Goal: Task Accomplishment & Management: Manage account settings

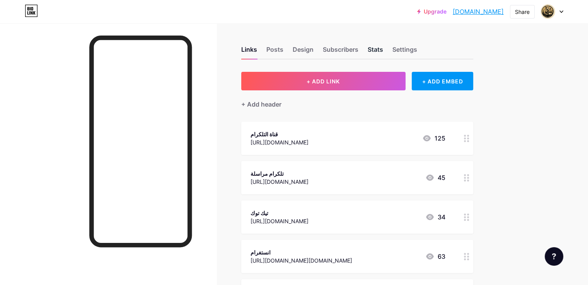
click at [383, 50] on div "Stats" at bounding box center [375, 52] width 15 height 14
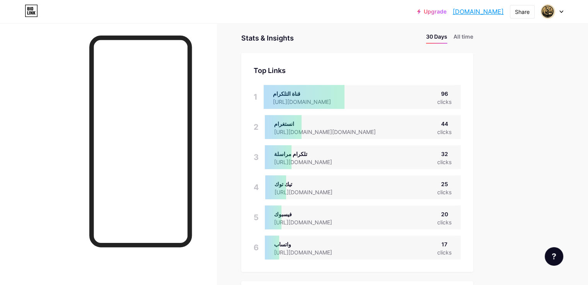
scroll to position [39, 0]
click at [568, 14] on div "Upgrade [DOMAIN_NAME]... [DOMAIN_NAME] Share Switch accounts مكتبة المتنبي2 [DO…" at bounding box center [294, 12] width 588 height 14
click at [560, 13] on icon at bounding box center [561, 11] width 4 height 3
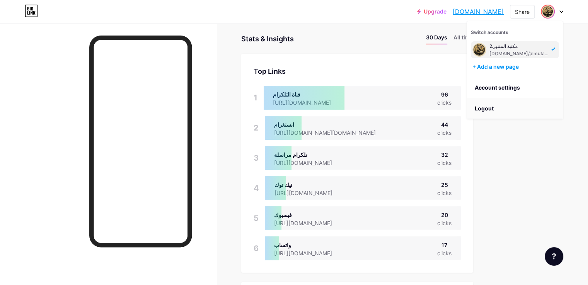
click at [493, 106] on li "Logout" at bounding box center [515, 108] width 96 height 21
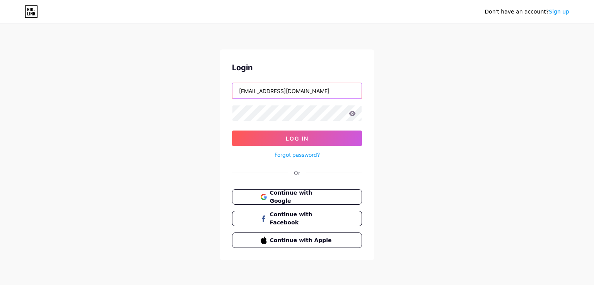
click at [314, 92] on input "[EMAIL_ADDRESS][DOMAIN_NAME]" at bounding box center [296, 90] width 129 height 15
click at [315, 92] on input "[EMAIL_ADDRESS][DOMAIN_NAME]" at bounding box center [296, 90] width 129 height 15
type input "[EMAIL_ADDRESS][DOMAIN_NAME]"
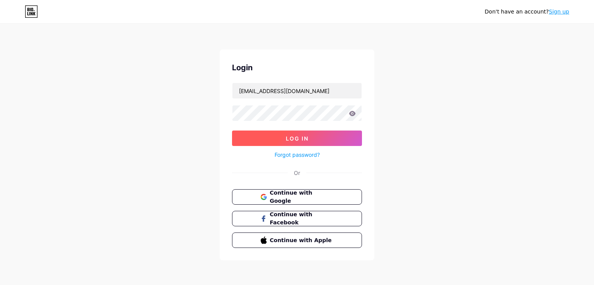
click at [324, 131] on button "Log In" at bounding box center [297, 138] width 130 height 15
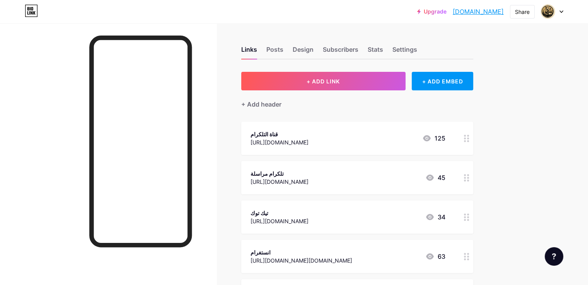
click at [561, 14] on div at bounding box center [552, 12] width 22 height 14
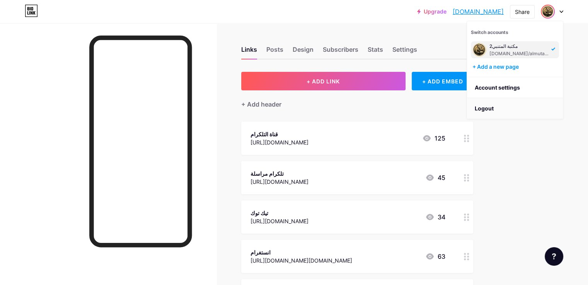
click at [499, 106] on li "Logout" at bounding box center [515, 108] width 96 height 21
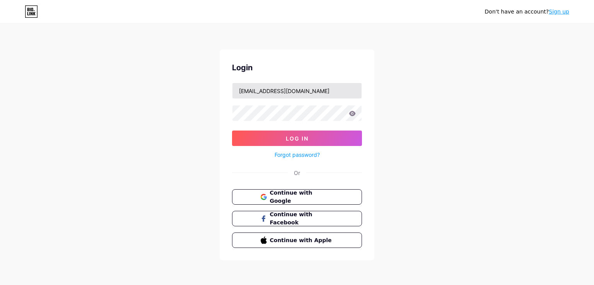
drag, startPoint x: 319, startPoint y: 81, endPoint x: 316, endPoint y: 90, distance: 10.1
click at [320, 81] on div "Login [EMAIL_ADDRESS][DOMAIN_NAME] Log In Forgot password? Or Continue with Goo…" at bounding box center [297, 154] width 155 height 211
click at [316, 92] on input "[EMAIL_ADDRESS][DOMAIN_NAME]" at bounding box center [296, 90] width 129 height 15
type input "[EMAIL_ADDRESS][DOMAIN_NAME]"
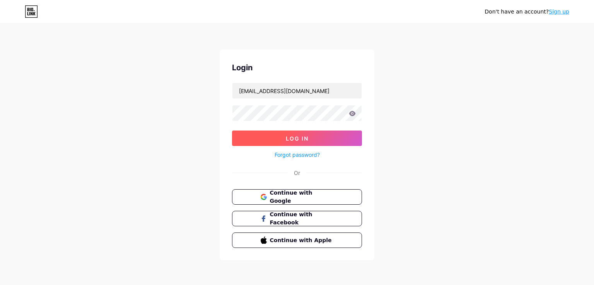
click at [325, 136] on button "Log In" at bounding box center [297, 138] width 130 height 15
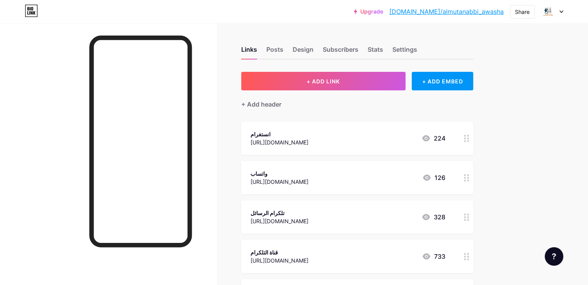
click at [340, 44] on div "Links Posts Design Subscribers Stats Settings" at bounding box center [357, 45] width 232 height 27
click at [314, 48] on div "Design" at bounding box center [303, 52] width 21 height 14
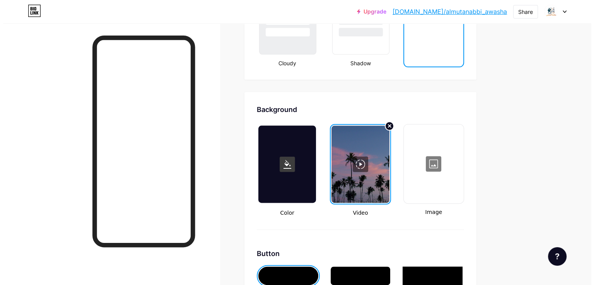
scroll to position [1005, 0]
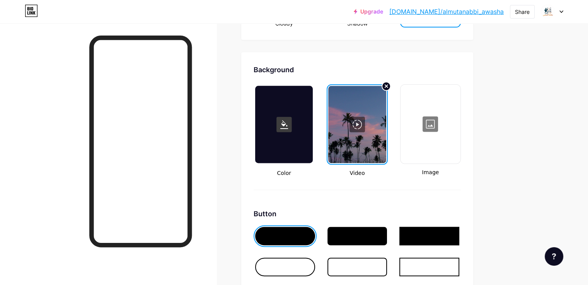
click at [386, 110] on div at bounding box center [357, 124] width 58 height 77
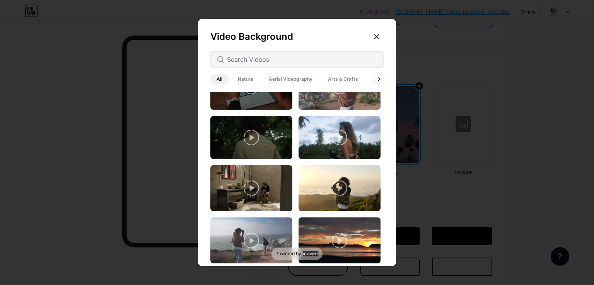
scroll to position [383, 0]
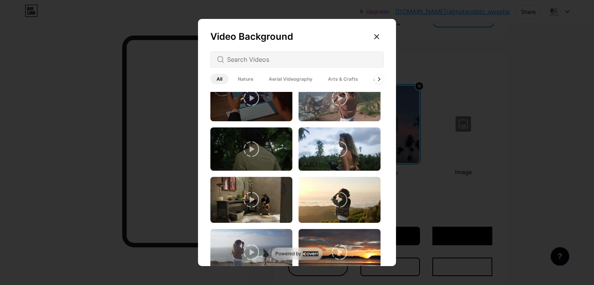
click at [248, 78] on span "Nature" at bounding box center [246, 79] width 28 height 10
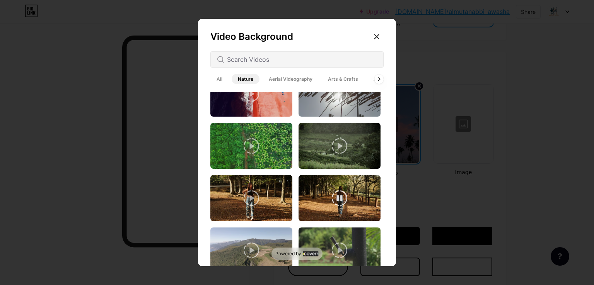
scroll to position [1126, 0]
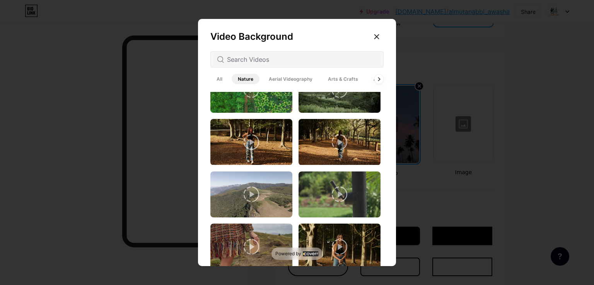
click at [278, 74] on span "Aerial Videography" at bounding box center [290, 79] width 56 height 10
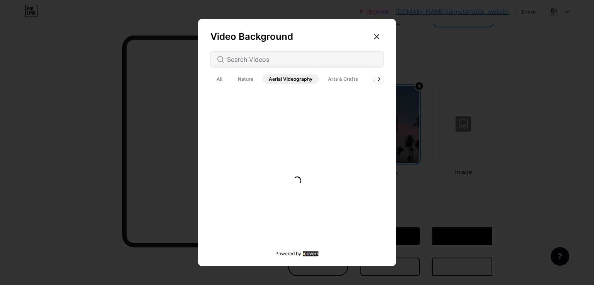
scroll to position [0, 0]
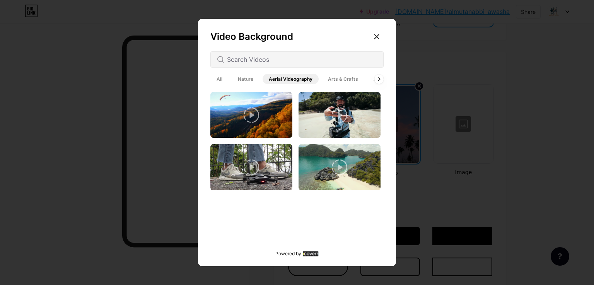
click at [335, 83] on span "Arts & Crafts" at bounding box center [343, 79] width 43 height 10
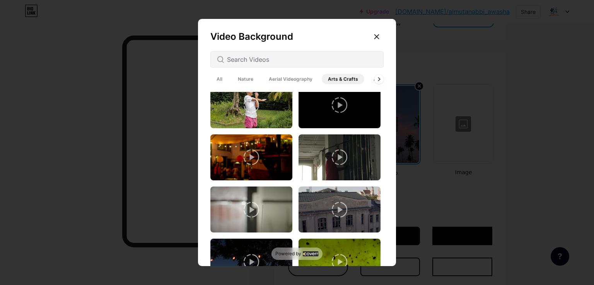
scroll to position [1469, 0]
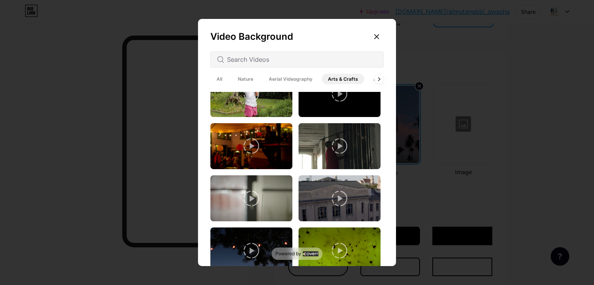
drag, startPoint x: 378, startPoint y: 82, endPoint x: 381, endPoint y: 87, distance: 5.9
click at [380, 87] on div "Video Background All Nature Aerial Videography Arts & Crafts Architecture Backg…" at bounding box center [297, 144] width 198 height 251
click at [382, 78] on div at bounding box center [379, 79] width 10 height 10
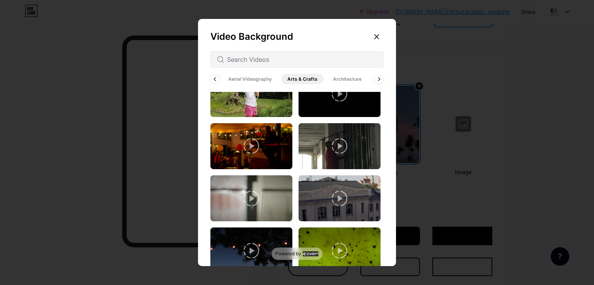
click at [352, 82] on span "Architecture" at bounding box center [347, 79] width 41 height 10
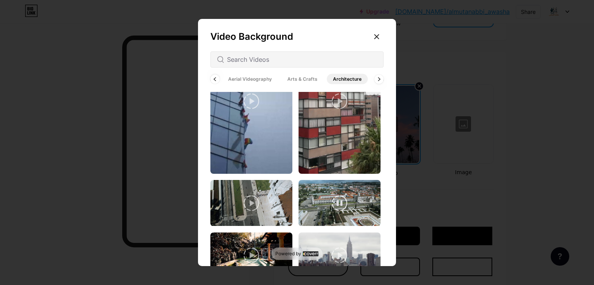
scroll to position [1220, 0]
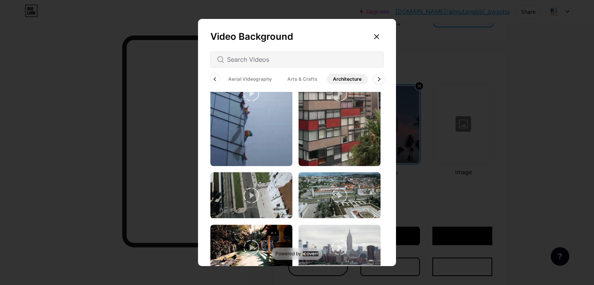
click at [380, 84] on div at bounding box center [379, 79] width 10 height 10
click at [378, 77] on icon at bounding box center [378, 79] width 3 height 4
click at [332, 79] on span "Backgrounds" at bounding box center [329, 79] width 43 height 10
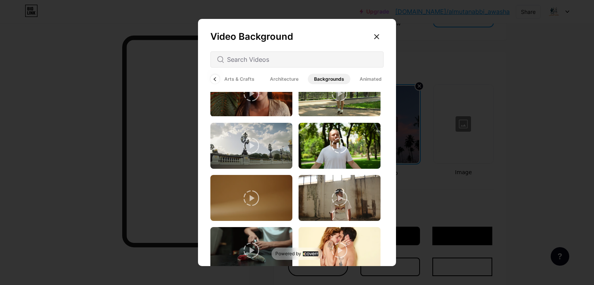
scroll to position [1115, 0]
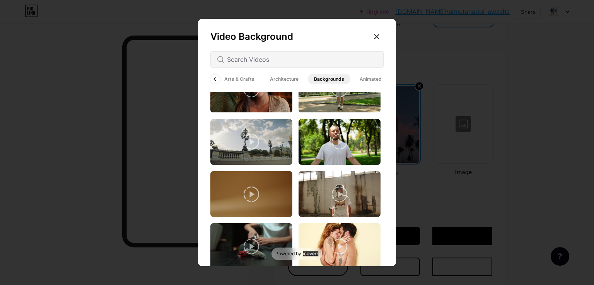
click at [374, 78] on span "Animated" at bounding box center [370, 79] width 34 height 10
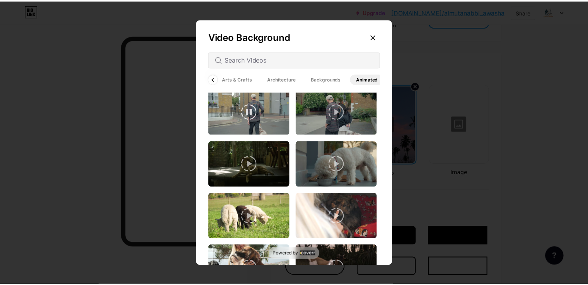
scroll to position [1257, 0]
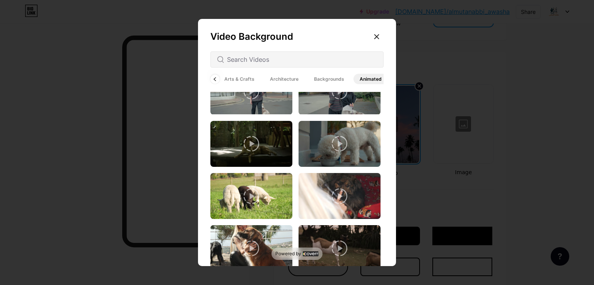
click at [379, 32] on div at bounding box center [377, 37] width 14 height 14
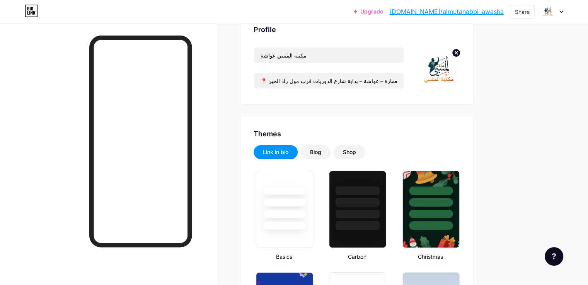
scroll to position [0, 0]
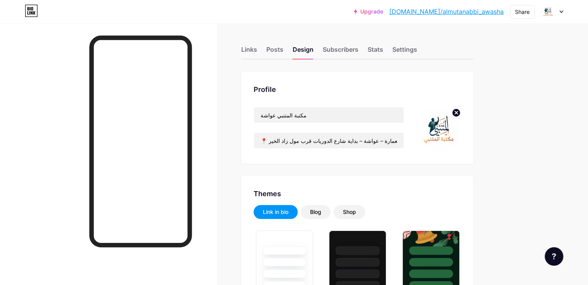
click at [392, 49] on div "Links Posts Design Subscribers Stats Settings" at bounding box center [357, 45] width 232 height 27
click at [358, 49] on div "Subscribers" at bounding box center [341, 52] width 36 height 14
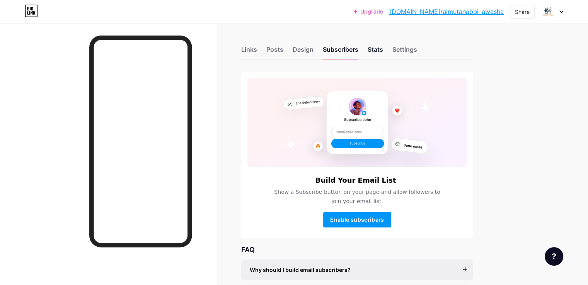
click at [383, 51] on div "Stats" at bounding box center [375, 52] width 15 height 14
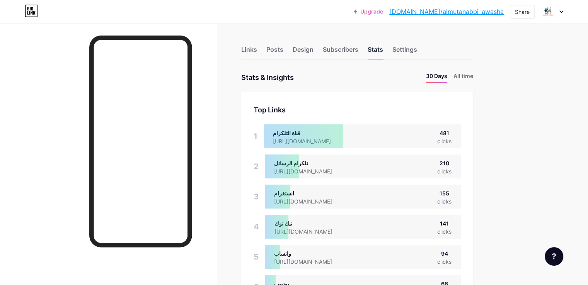
scroll to position [285, 588]
click at [417, 51] on div "Settings" at bounding box center [404, 52] width 25 height 14
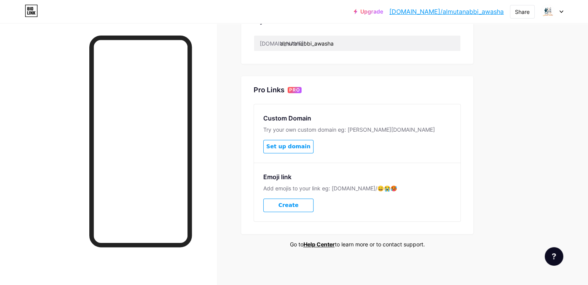
scroll to position [324, 0]
click at [314, 199] on button "Create" at bounding box center [288, 205] width 50 height 14
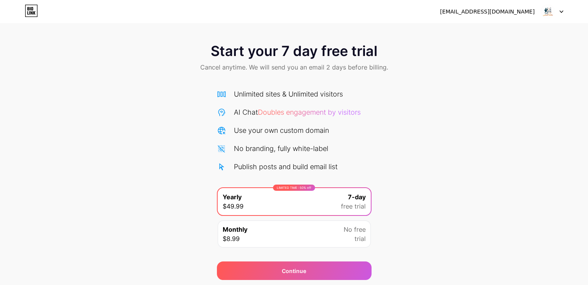
scroll to position [26, 0]
